Goal: Task Accomplishment & Management: Use online tool/utility

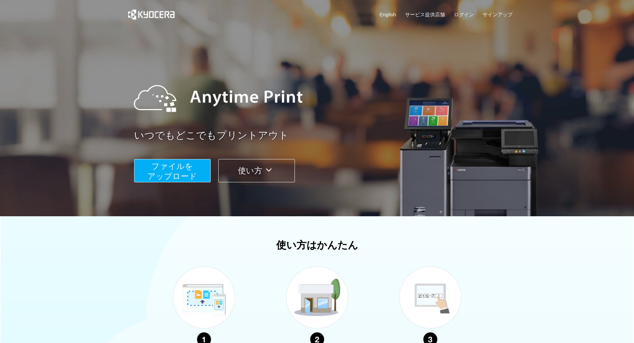
click at [178, 169] on span "ファイルを ​​アップロード" at bounding box center [172, 171] width 50 height 19
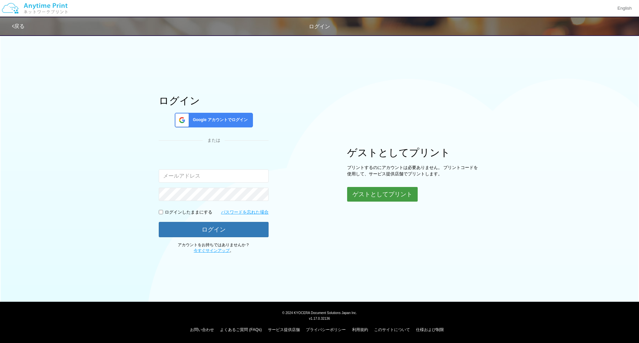
click at [366, 200] on button "ゲストとしてプリント" at bounding box center [382, 194] width 71 height 15
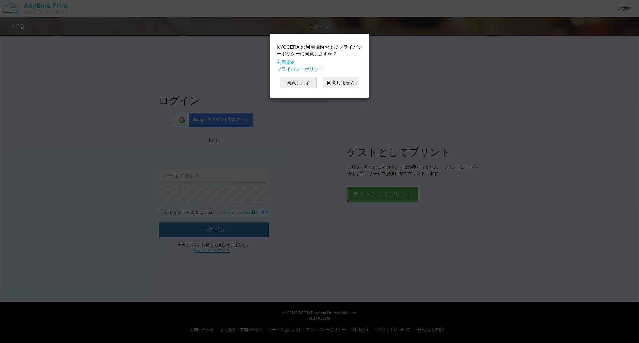
click at [306, 80] on button "同意します" at bounding box center [298, 82] width 37 height 11
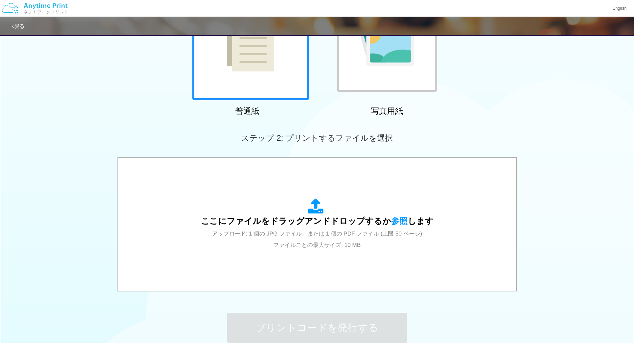
scroll to position [106, 0]
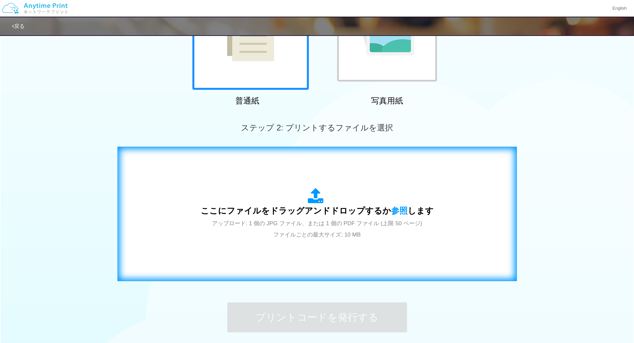
click at [342, 221] on span "アップロード: 1 個の JPG ファイル、または 1 個の PDF ファイル (上限 50 ページ) ファイルごとの最大サイズ: 10 MB" at bounding box center [317, 229] width 210 height 18
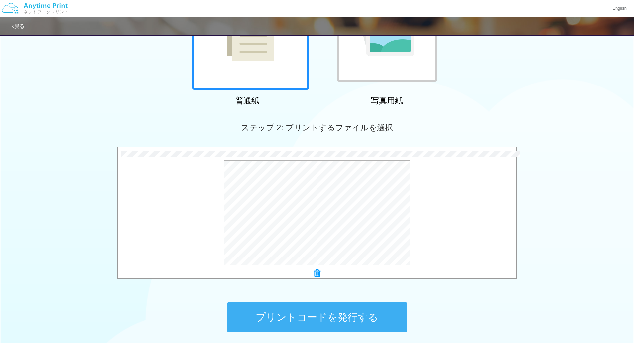
click at [387, 316] on button "プリントコードを発行する" at bounding box center [317, 317] width 180 height 30
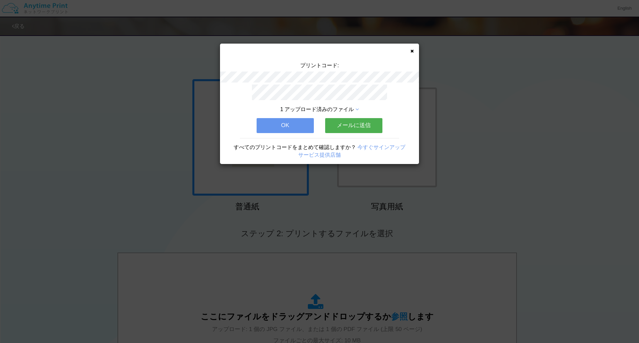
click at [300, 119] on button "OK" at bounding box center [284, 125] width 57 height 15
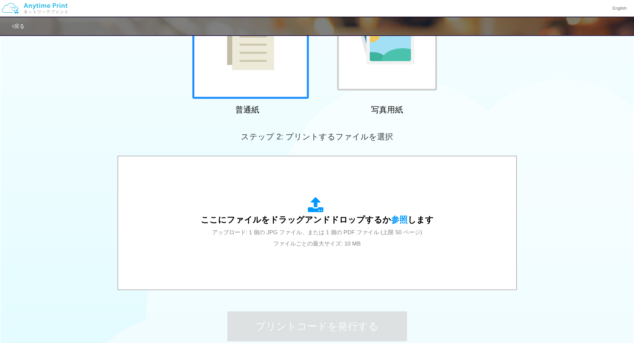
scroll to position [97, 0]
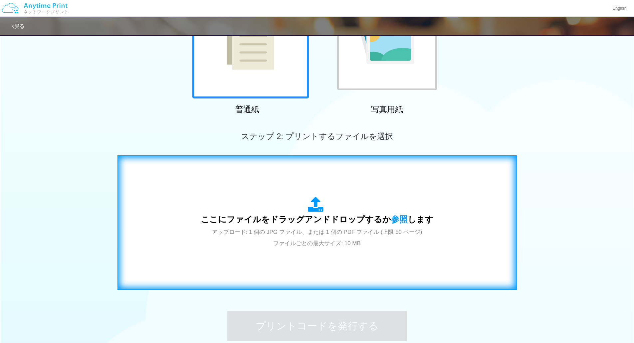
click at [331, 227] on div "ここにファイルをドラッグアンドドロップするか 参照 します アップロード: 1 個の JPG ファイル、または 1 個の PDF ファイル (上限 50 ペー…" at bounding box center [317, 223] width 233 height 52
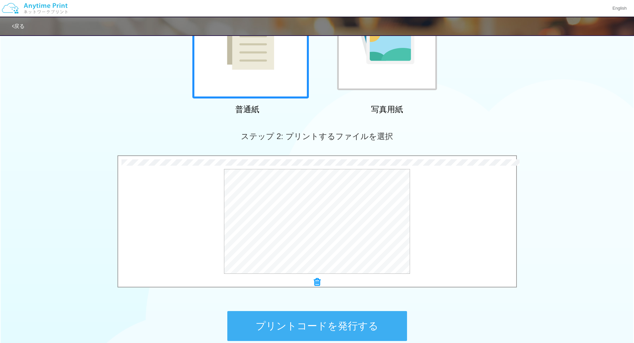
click at [312, 315] on button "プリントコードを発行する" at bounding box center [317, 326] width 180 height 30
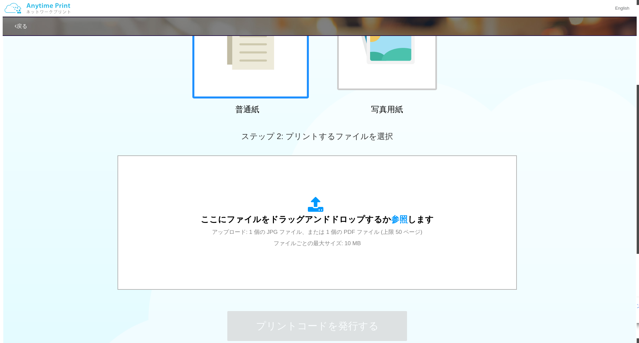
scroll to position [0, 0]
